Goal: Understand process/instructions

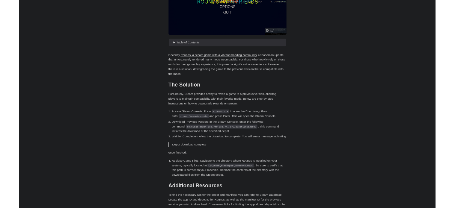
scroll to position [180, 0]
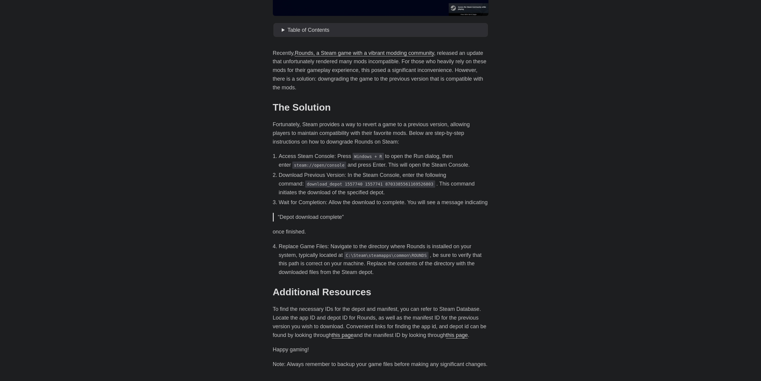
click at [134, 227] on body "[PERSON_NAME] Home About Posts Tags Archive Resume" at bounding box center [380, 142] width 761 height 644
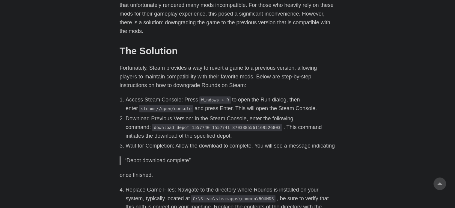
scroll to position [269, 0]
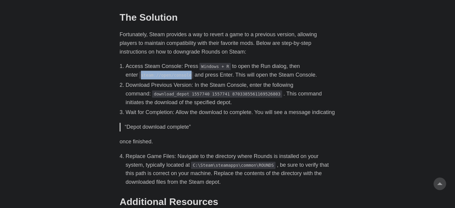
drag, startPoint x: 129, startPoint y: 77, endPoint x: 175, endPoint y: 76, distance: 45.8
click at [175, 76] on code "steam://open/console" at bounding box center [166, 75] width 54 height 7
copy code "steam://open/console"
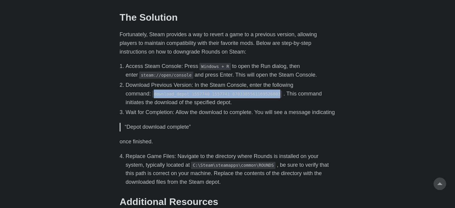
drag, startPoint x: 127, startPoint y: 93, endPoint x: 244, endPoint y: 97, distance: 116.8
click at [244, 97] on code "download_depot 1557740 1557741 8703385561169526803" at bounding box center [217, 93] width 130 height 7
copy code "download_depot 1557740 1557741 8703385561169526803"
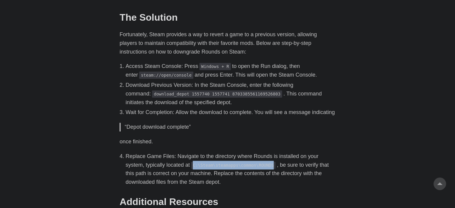
drag, startPoint x: 173, startPoint y: 176, endPoint x: 248, endPoint y: 176, distance: 75.2
click at [248, 169] on code "C:\Steam\steamapps\common\ROUNDS" at bounding box center [233, 165] width 84 height 7
copy code "C:\Steam\steamapps\common\ROUNDS"
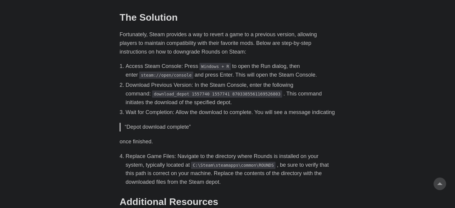
click at [73, 100] on body "[PERSON_NAME] Home About Posts Tags Archive Resume" at bounding box center [227, 53] width 455 height 644
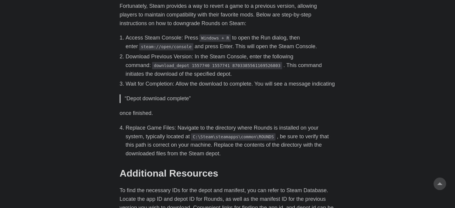
scroll to position [299, 0]
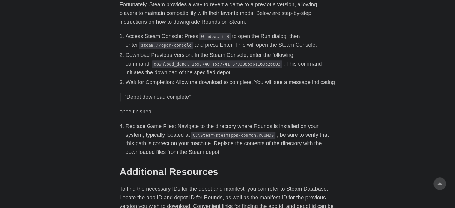
click at [106, 136] on body "[PERSON_NAME] Home About Posts Tags Archive Resume" at bounding box center [227, 23] width 455 height 644
